Goal: Find specific page/section: Find specific page/section

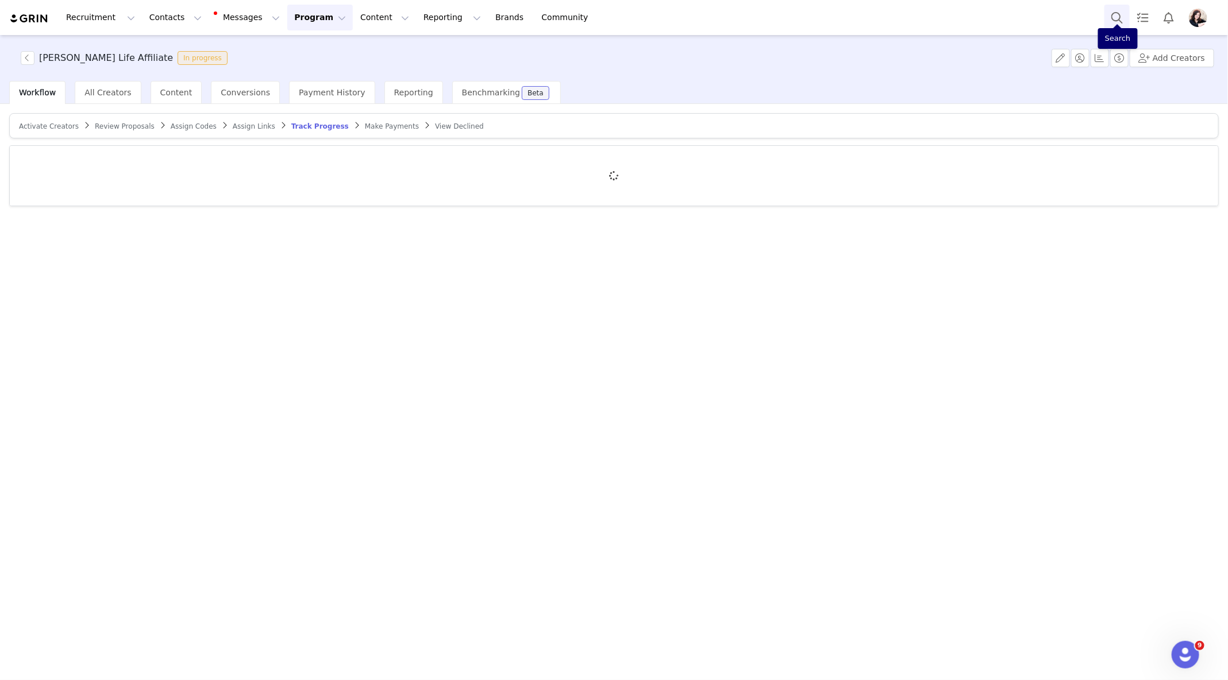
click at [1118, 13] on button "Search" at bounding box center [1117, 18] width 25 height 26
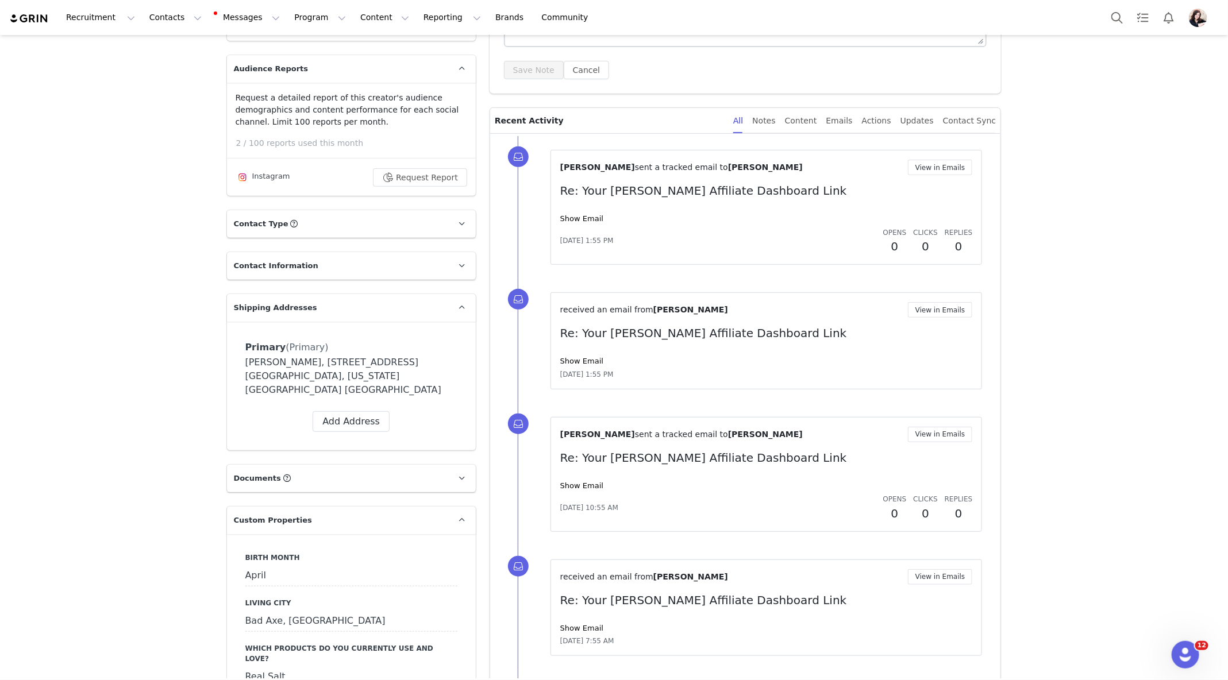
scroll to position [236, 0]
click at [465, 264] on span at bounding box center [462, 267] width 14 height 14
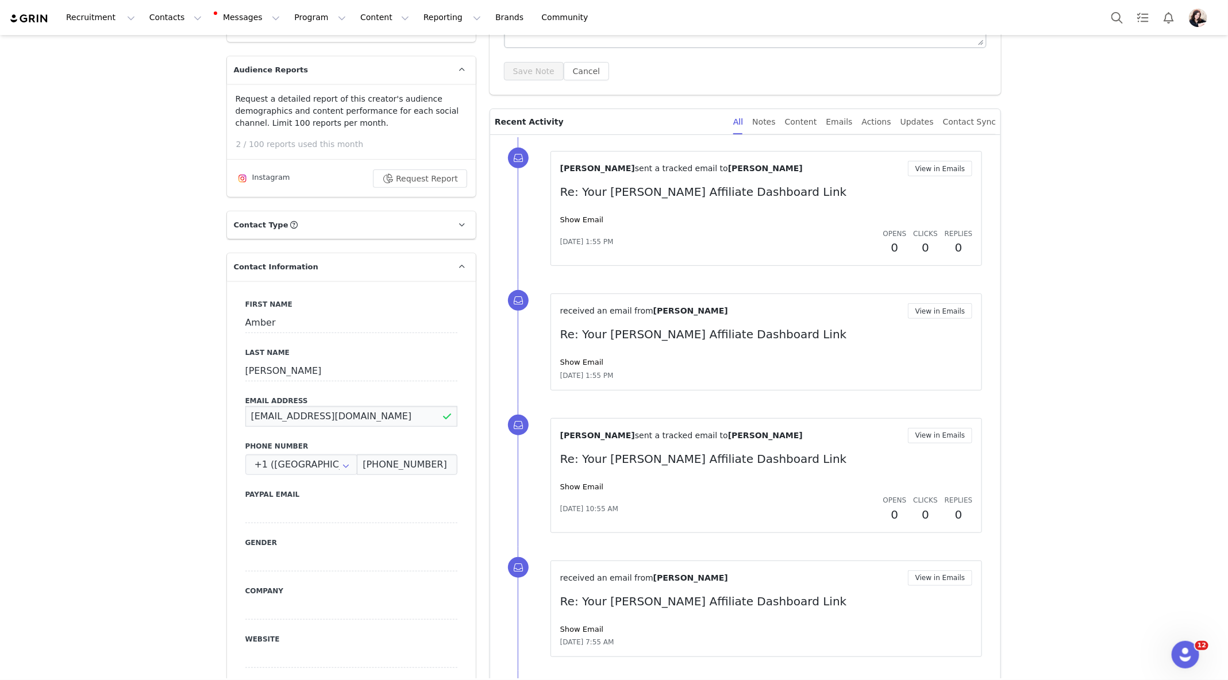
click at [303, 420] on input "[EMAIL_ADDRESS][DOMAIN_NAME]" at bounding box center [351, 416] width 212 height 21
